Goal: Check status: Check status

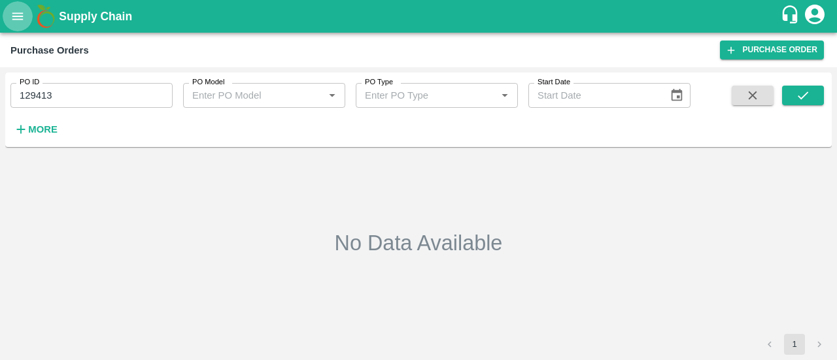
click at [18, 22] on icon "open drawer" at bounding box center [17, 16] width 14 height 14
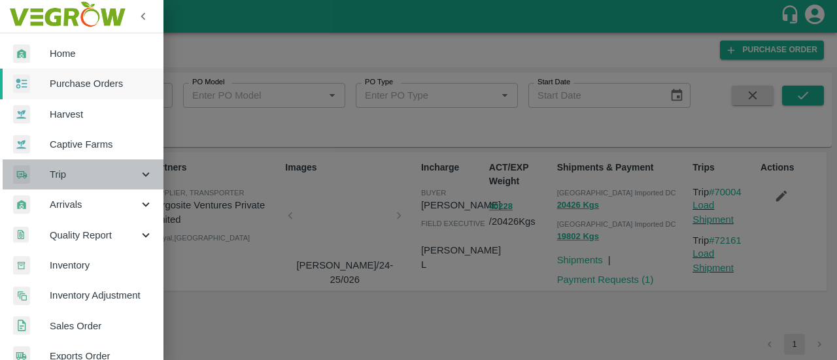
click at [109, 180] on span "Trip" at bounding box center [94, 174] width 89 height 14
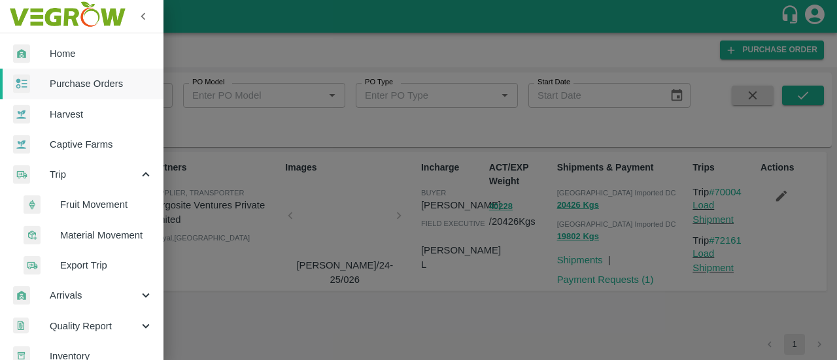
click at [82, 260] on span "Export Trip" at bounding box center [106, 265] width 93 height 14
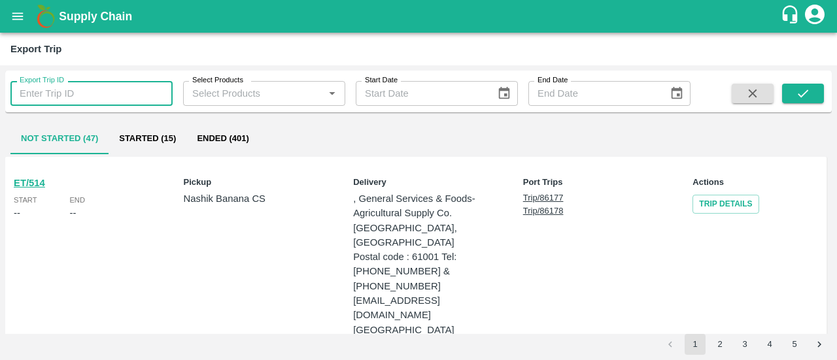
click at [73, 86] on input "Export Trip ID" at bounding box center [91, 93] width 162 height 25
type input "104"
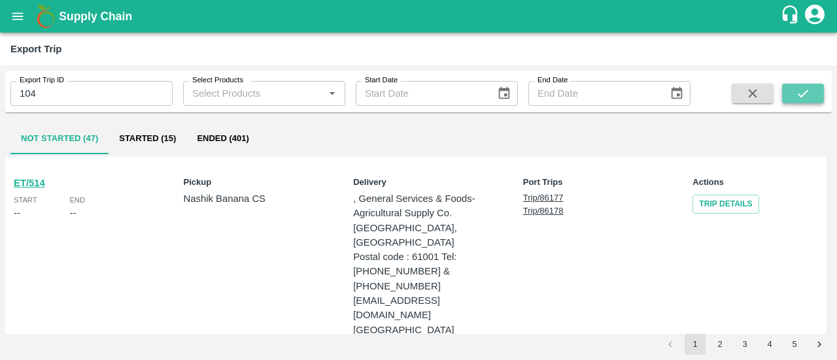
click at [799, 88] on icon "submit" at bounding box center [803, 93] width 14 height 14
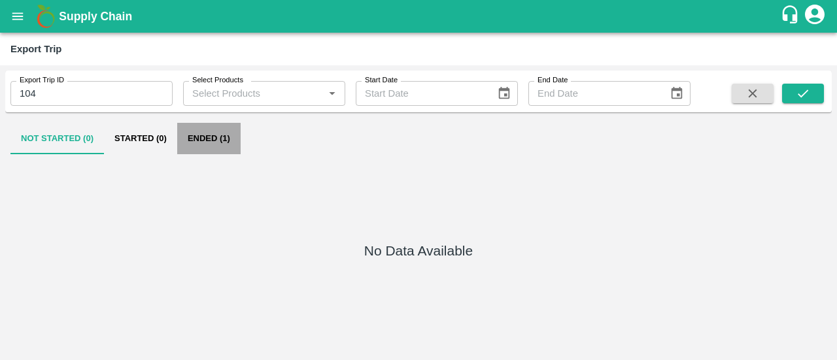
click at [184, 148] on button "Ended (1)" at bounding box center [208, 138] width 63 height 31
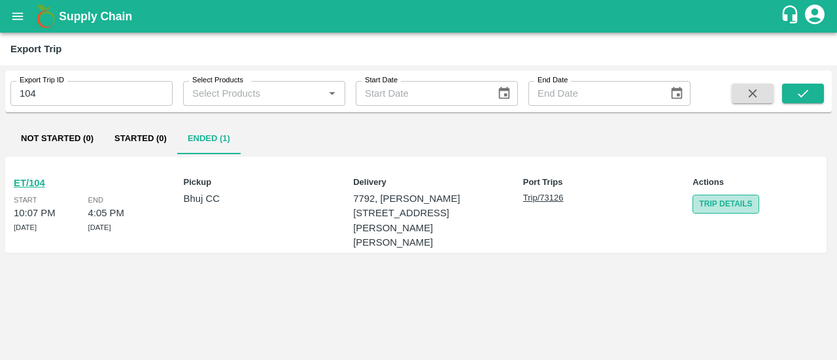
click at [752, 207] on link "Trip Details" at bounding box center [725, 204] width 66 height 19
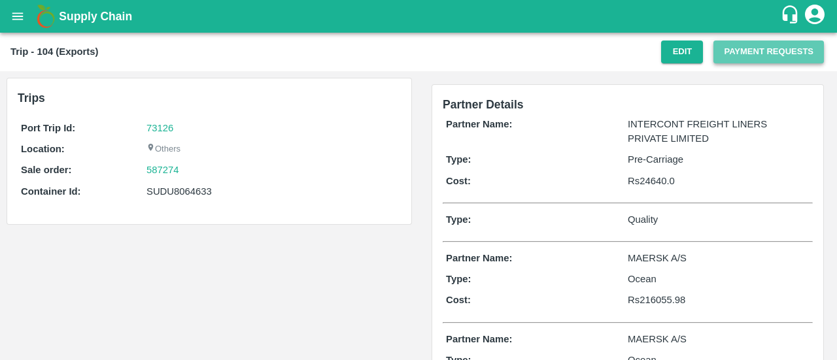
click at [769, 56] on button "Payment Requests" at bounding box center [768, 52] width 111 height 23
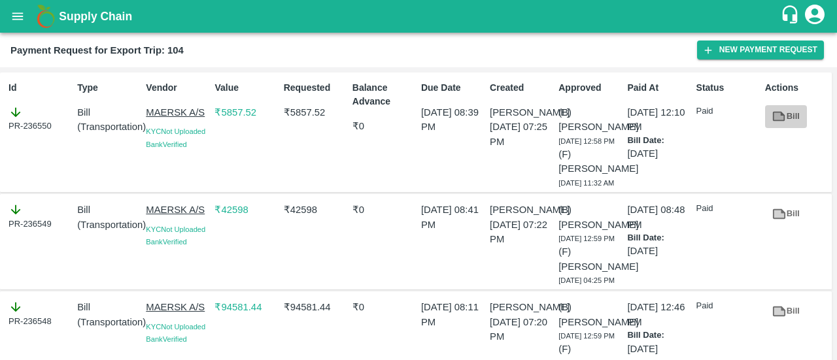
click at [798, 117] on link "Bill" at bounding box center [786, 116] width 42 height 23
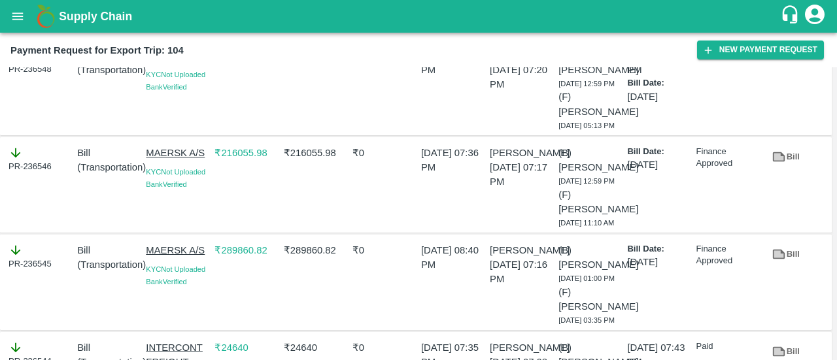
scroll to position [282, 0]
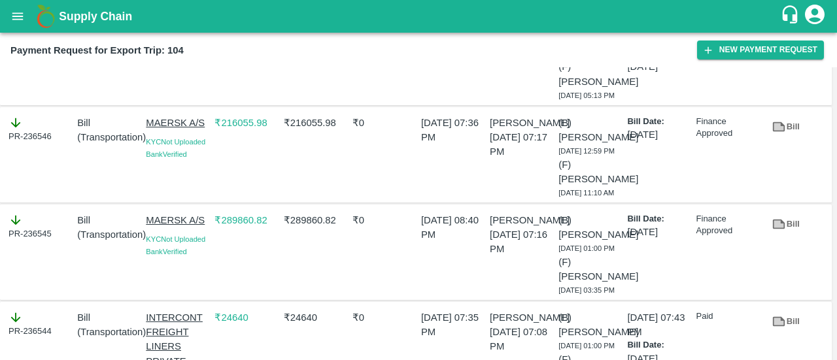
drag, startPoint x: 778, startPoint y: 148, endPoint x: 507, endPoint y: 164, distance: 271.2
click at [507, 101] on div "Vyankatesh Walsange 05 Jun 2025, 07:20 PM" at bounding box center [519, 56] width 69 height 89
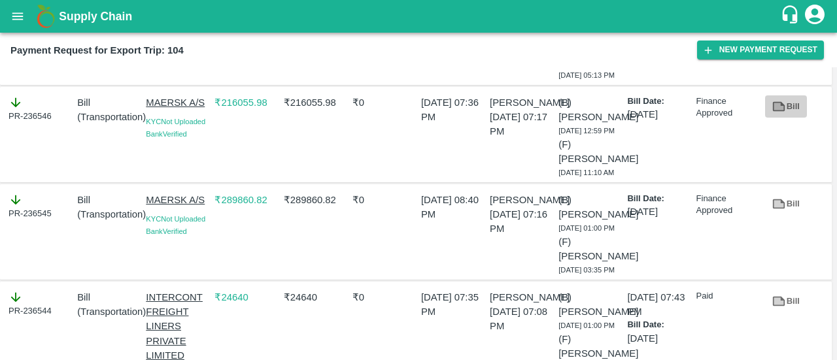
click at [787, 118] on link "Bill" at bounding box center [786, 106] width 42 height 23
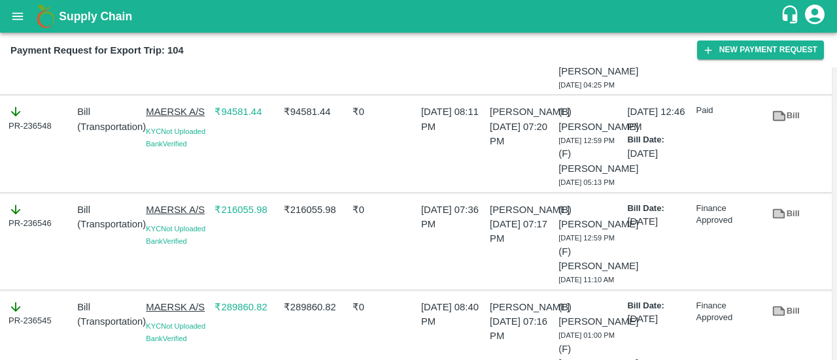
scroll to position [195, 0]
click at [788, 128] on link "Bill" at bounding box center [786, 116] width 42 height 23
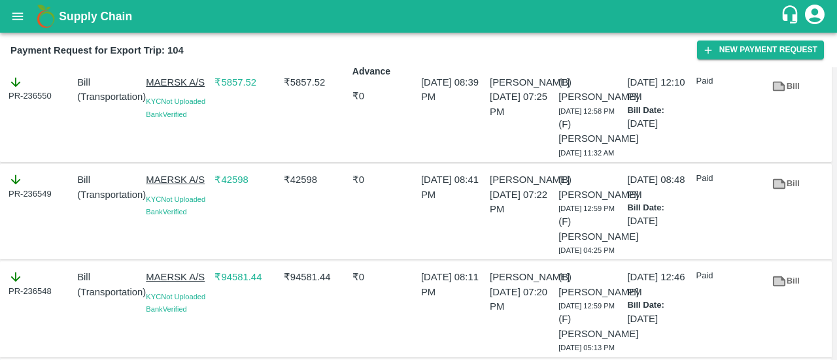
scroll to position [0, 0]
